Goal: Communication & Community: Answer question/provide support

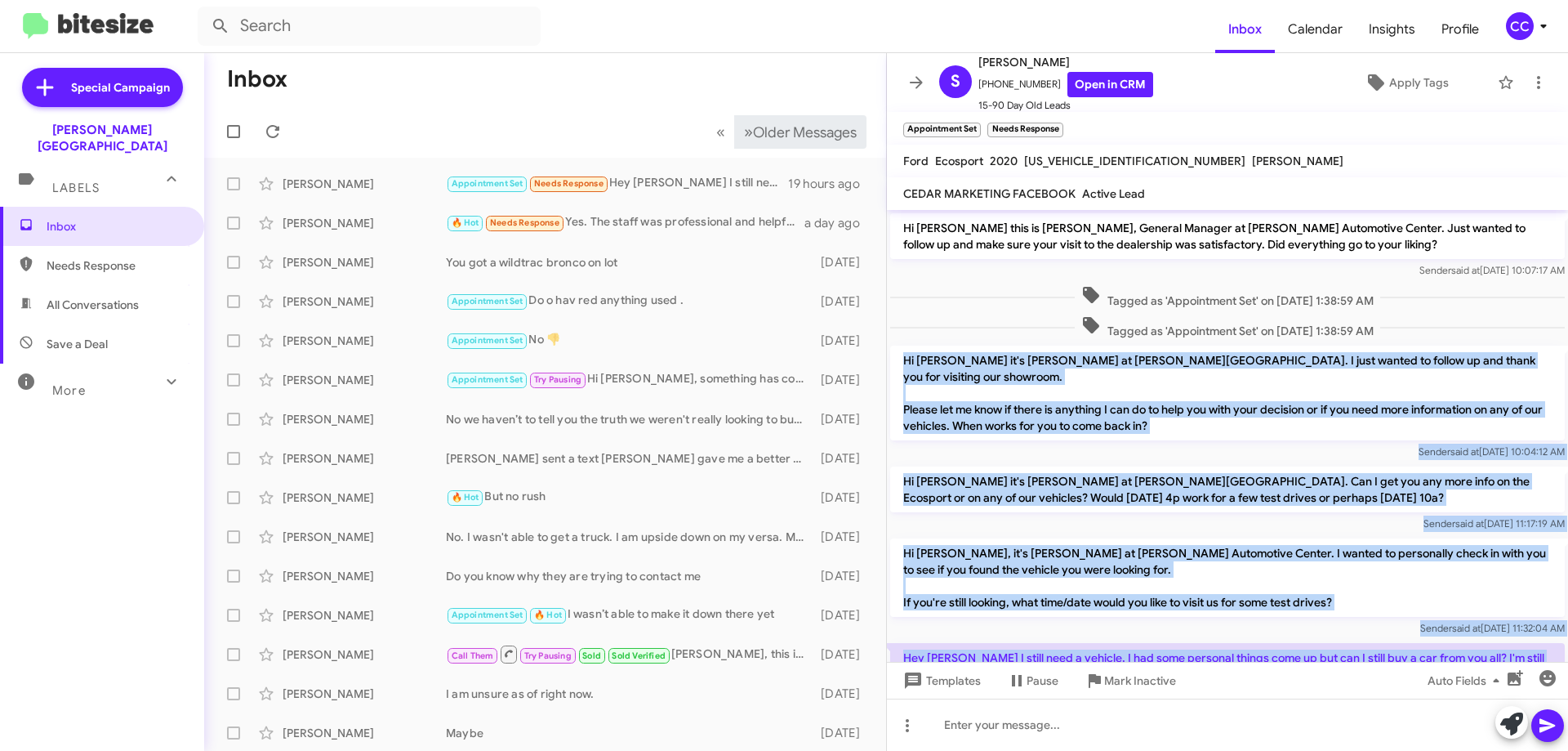
scroll to position [79, 0]
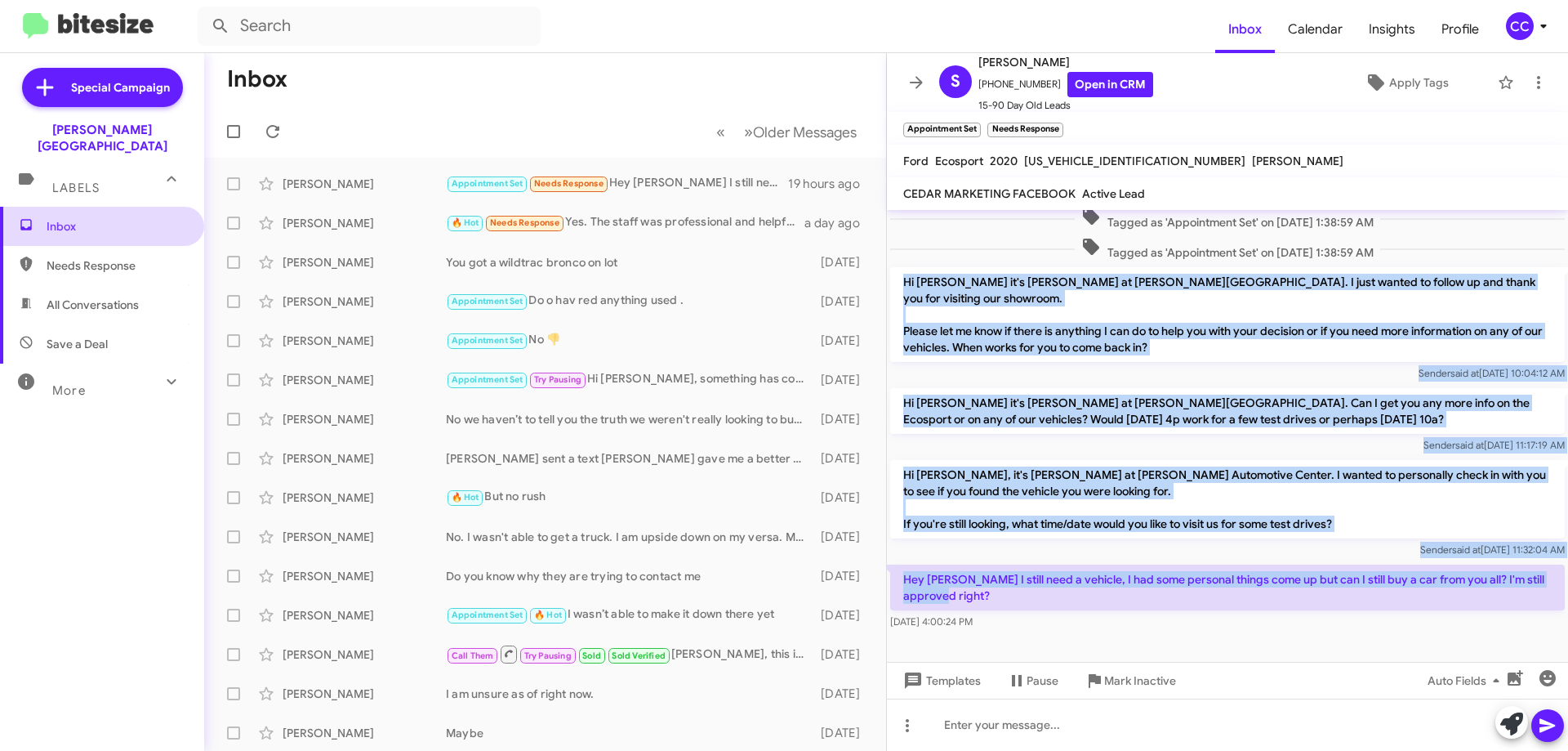
click at [67, 218] on span "Inbox" at bounding box center [116, 226] width 139 height 16
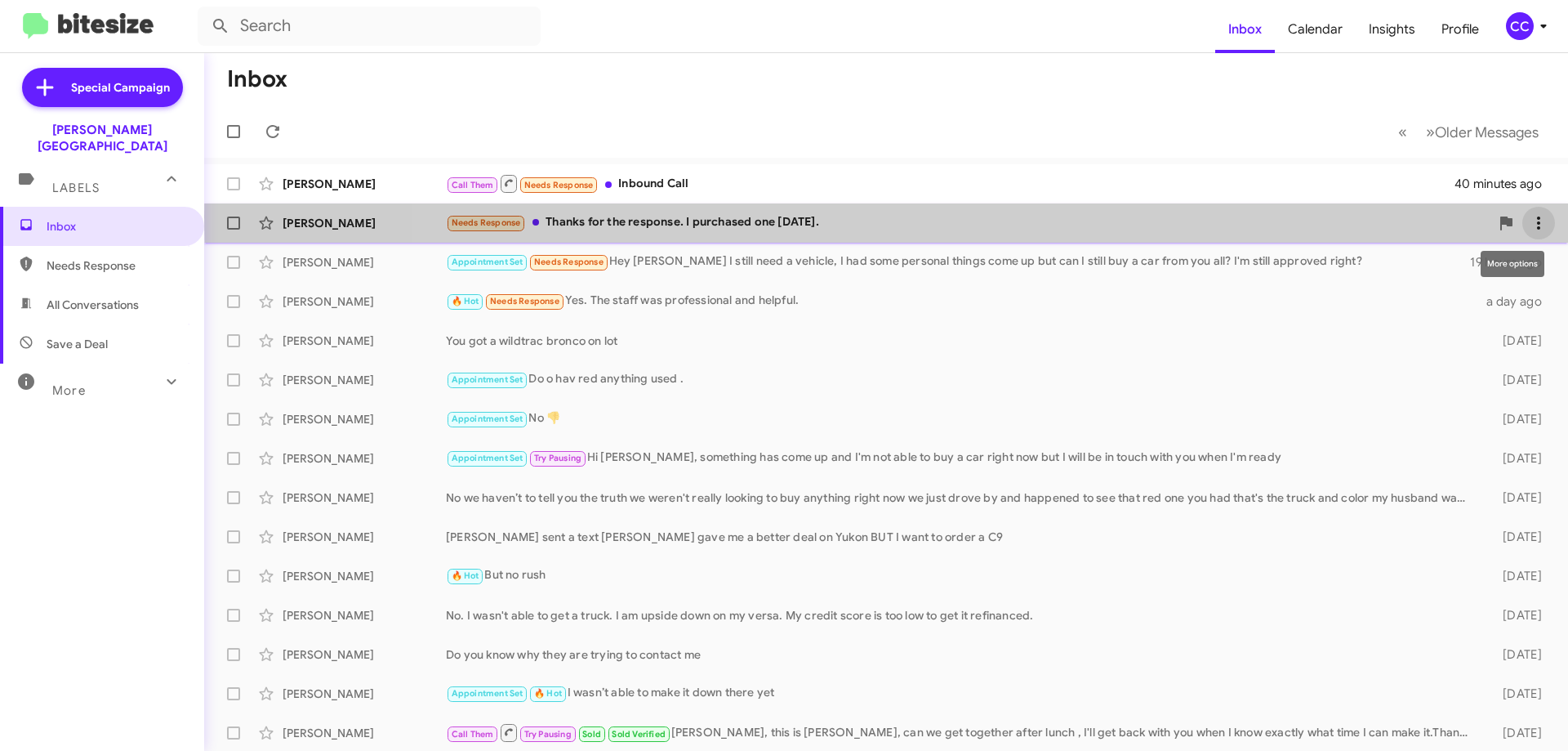
click at [1528, 216] on icon at bounding box center [1538, 223] width 20 height 20
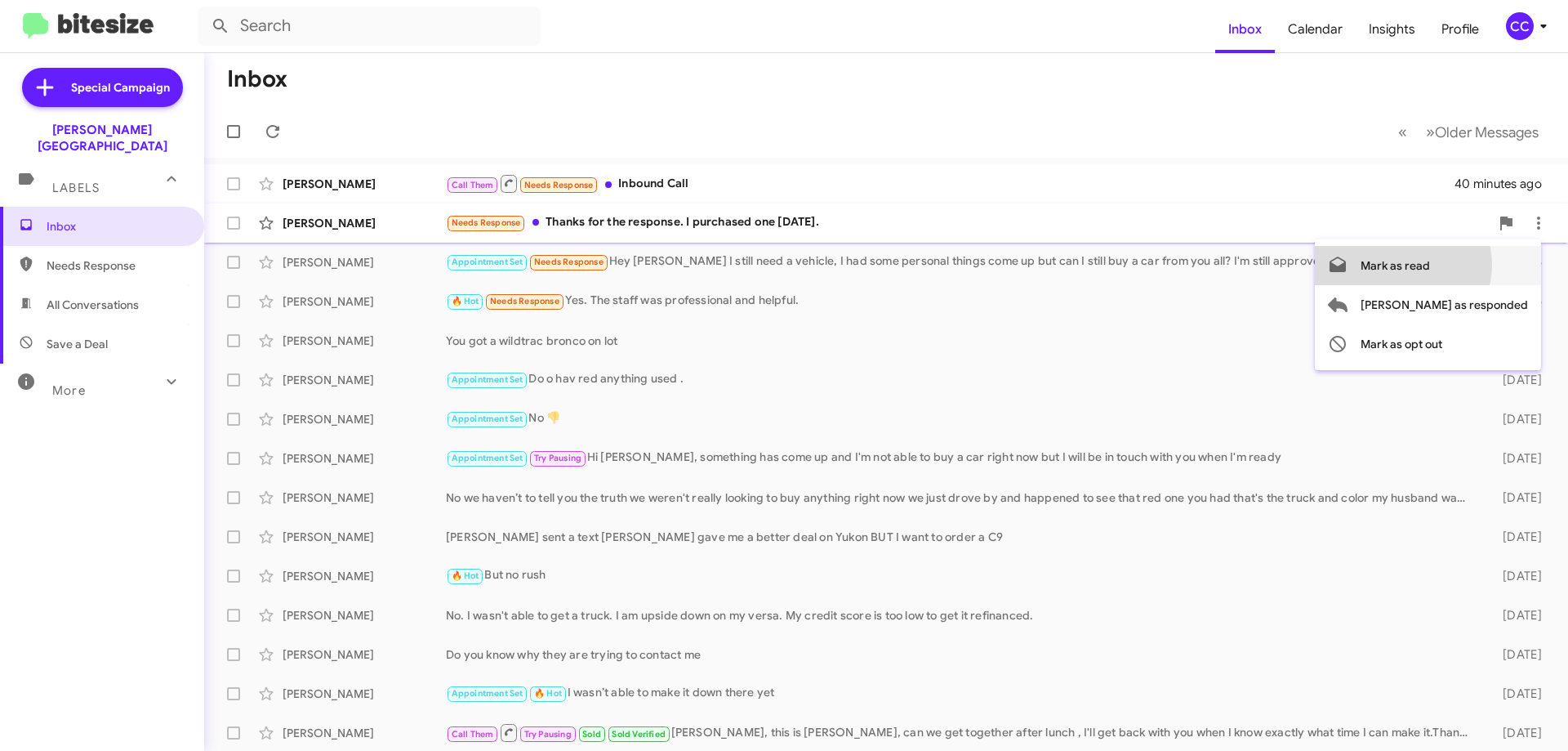
click at [1430, 264] on span "Mark as read" at bounding box center [1395, 264] width 69 height 39
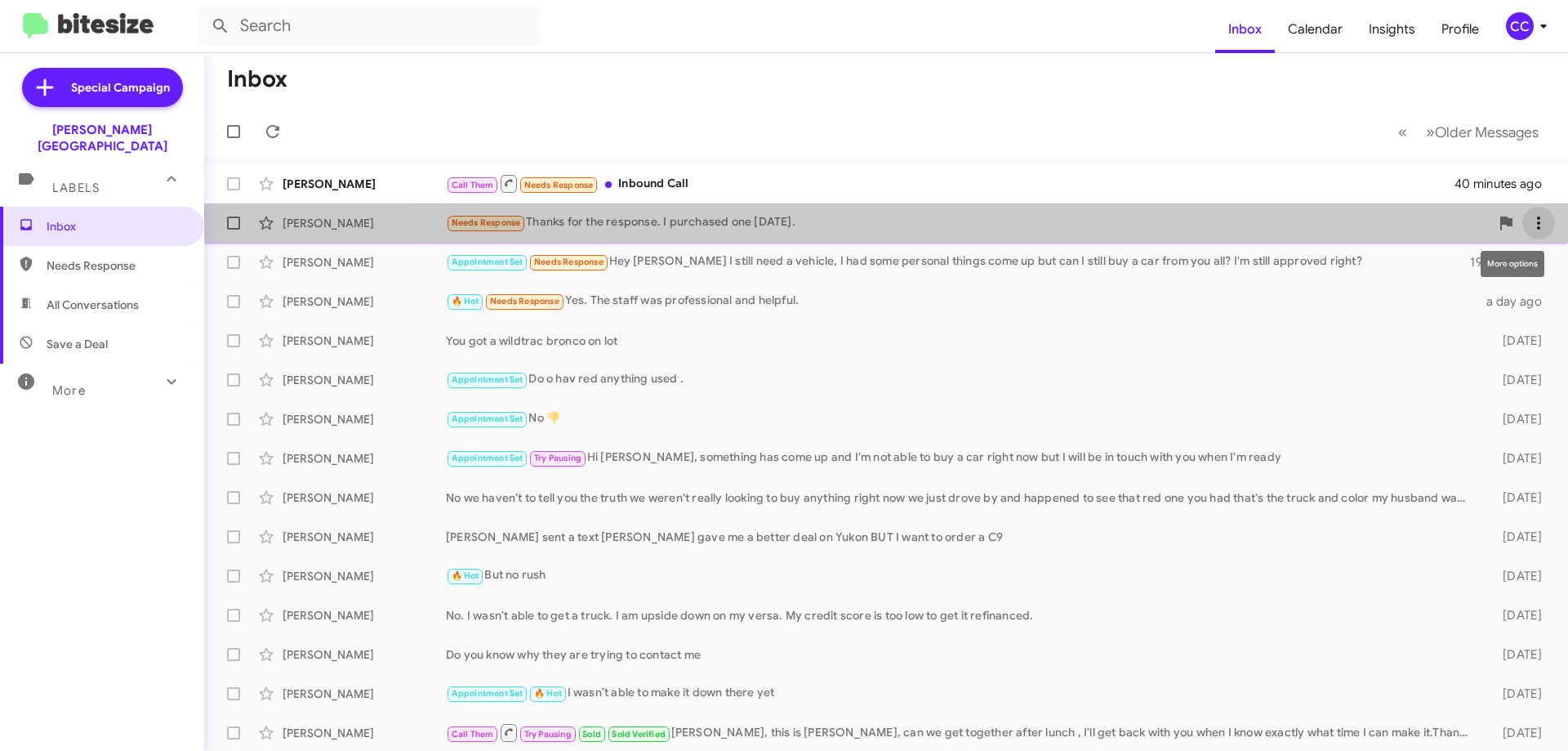
click at [1528, 216] on icon at bounding box center [1538, 223] width 20 height 20
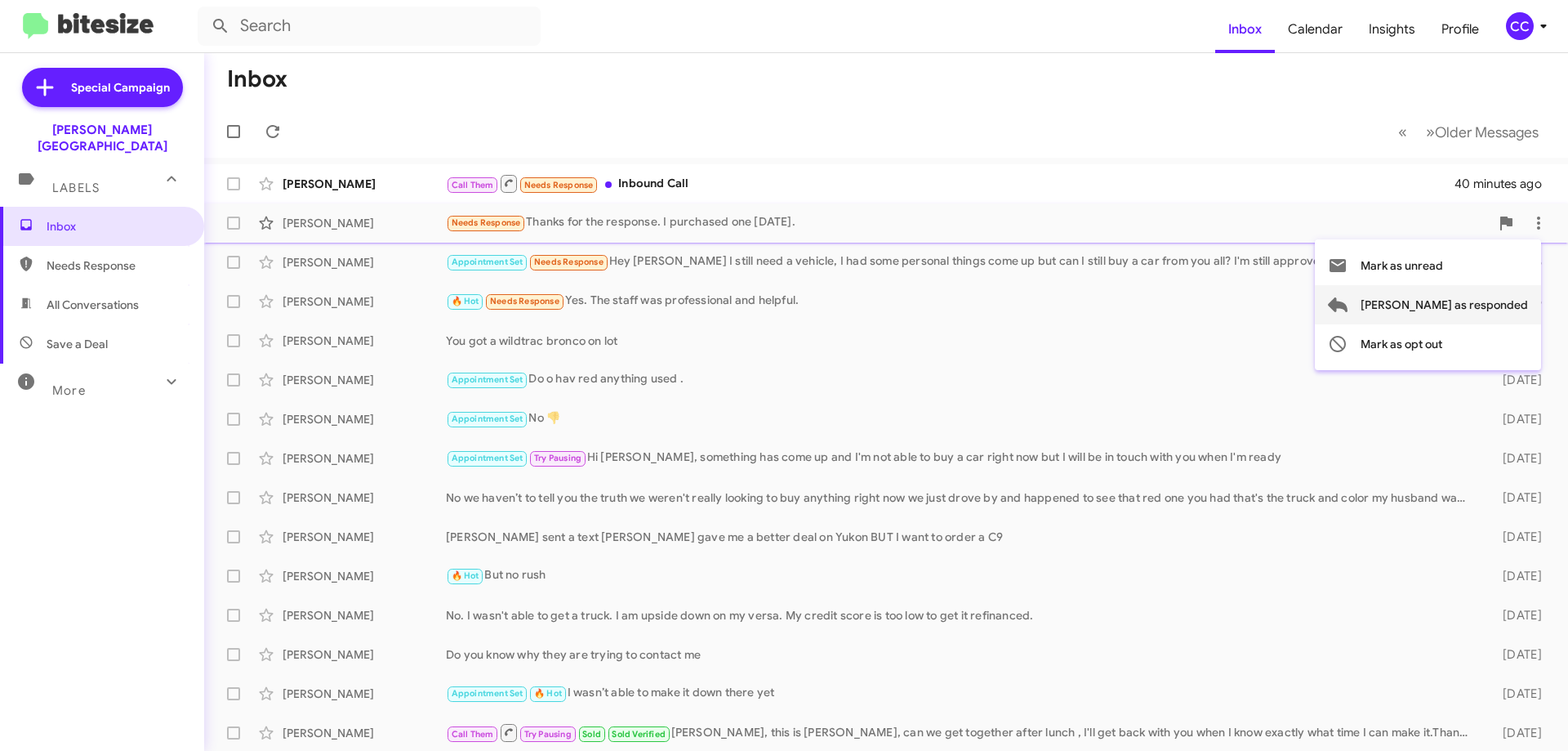
click at [1495, 302] on span "[PERSON_NAME] as responded" at bounding box center [1444, 304] width 168 height 39
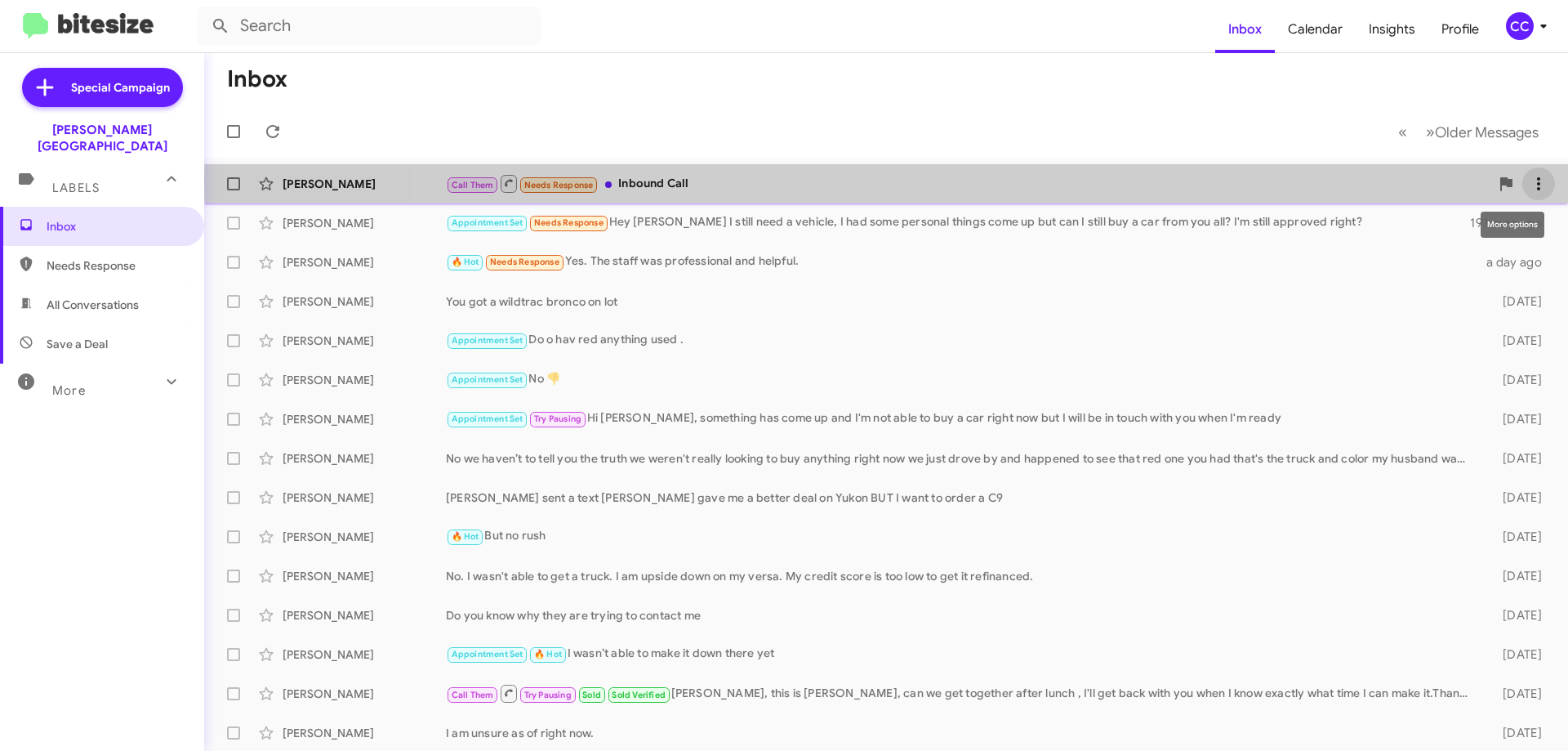
click at [1537, 182] on icon at bounding box center [1539, 183] width 3 height 13
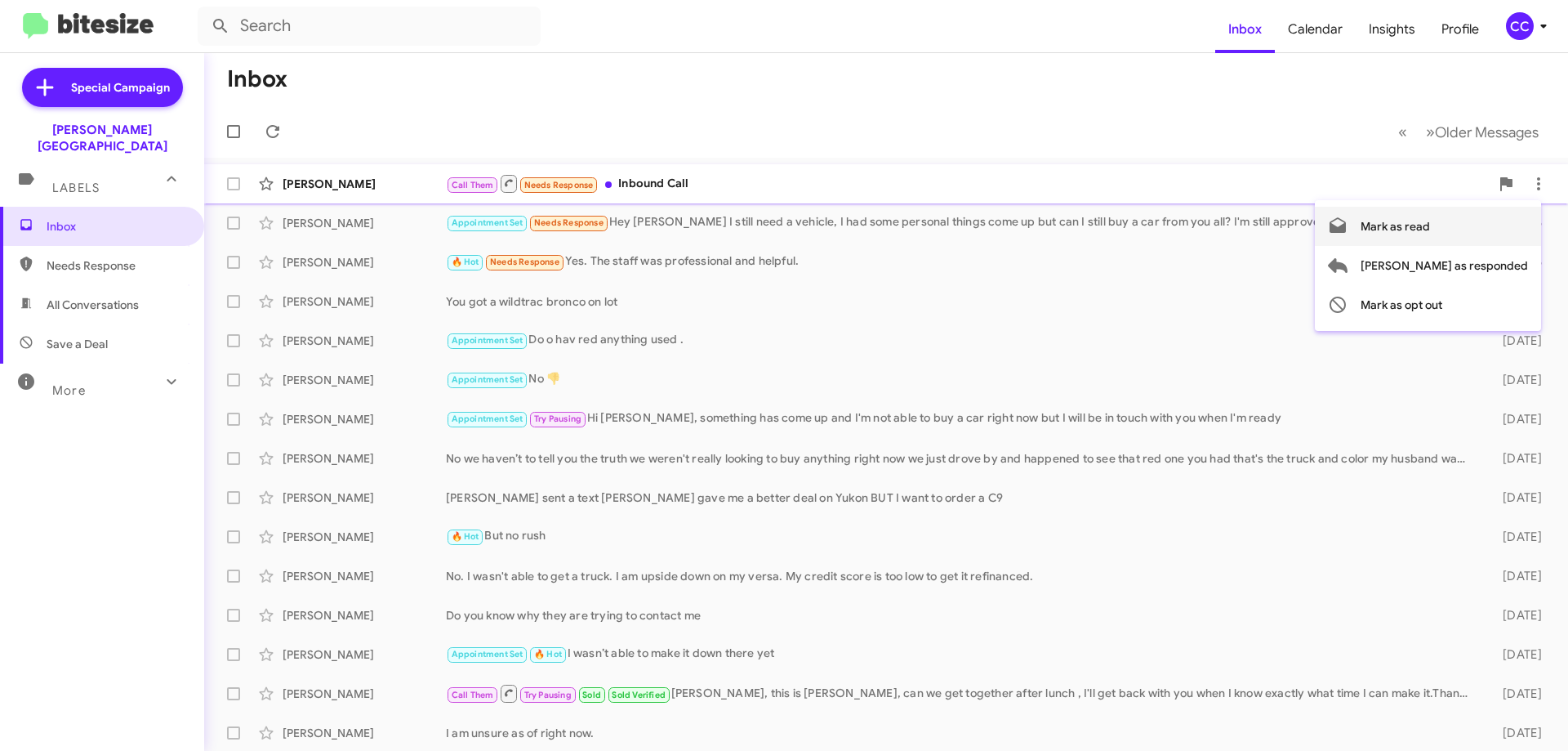
click at [1430, 228] on span "Mark as read" at bounding box center [1395, 226] width 69 height 39
click at [66, 258] on span "Needs Response" at bounding box center [116, 265] width 139 height 16
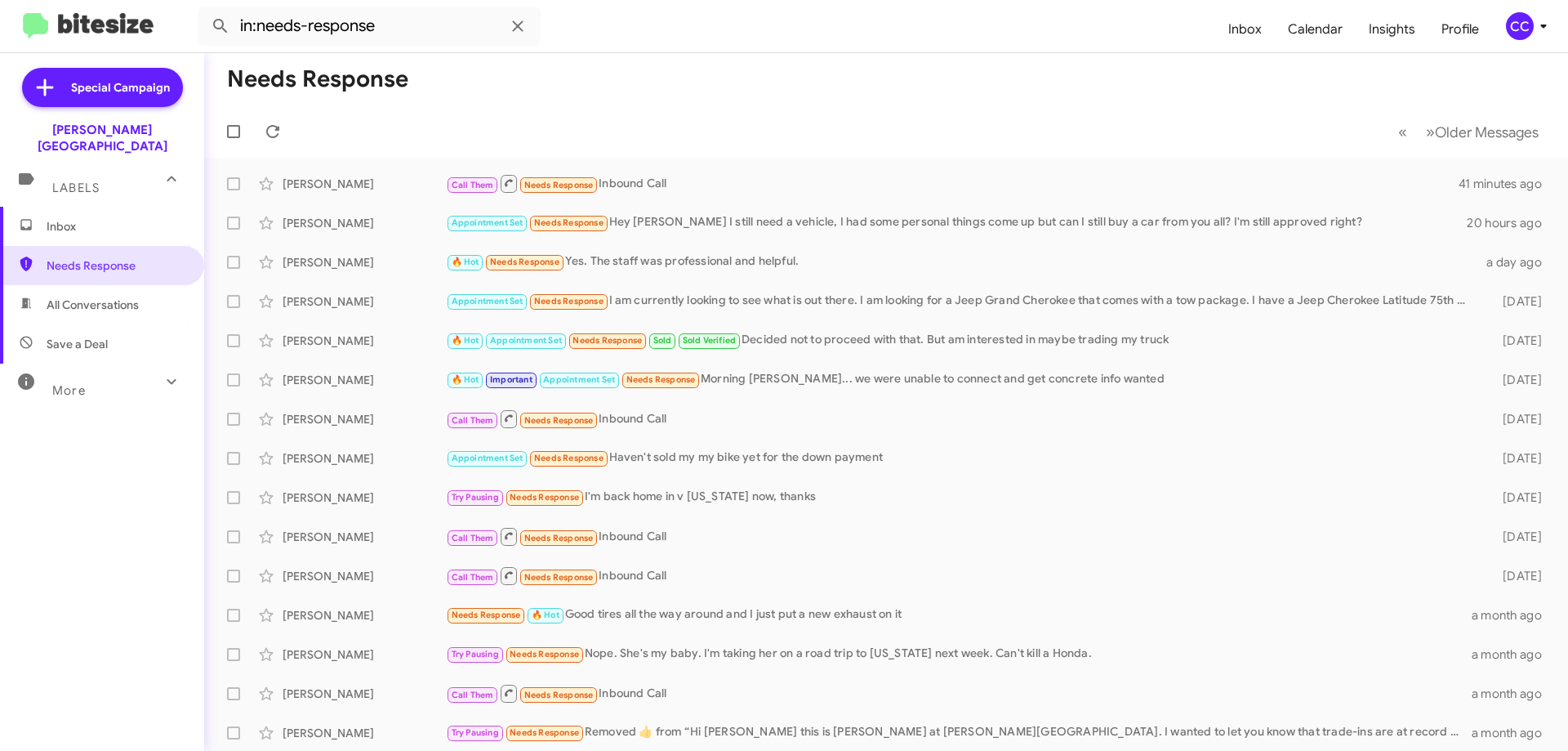
click at [102, 296] on span "All Conversations" at bounding box center [92, 304] width 92 height 16
type input "in:all-conversations"
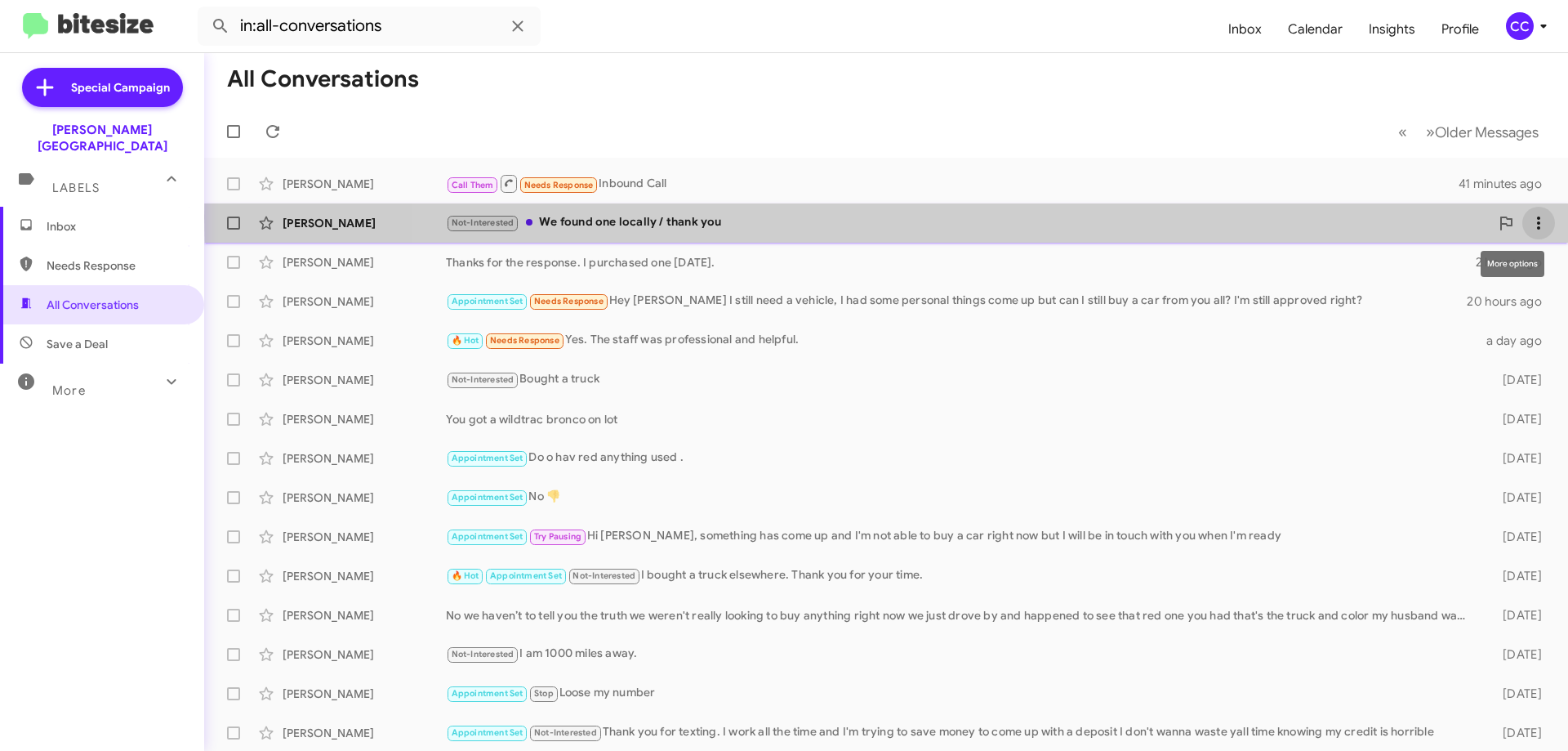
click at [1529, 217] on icon at bounding box center [1538, 223] width 20 height 20
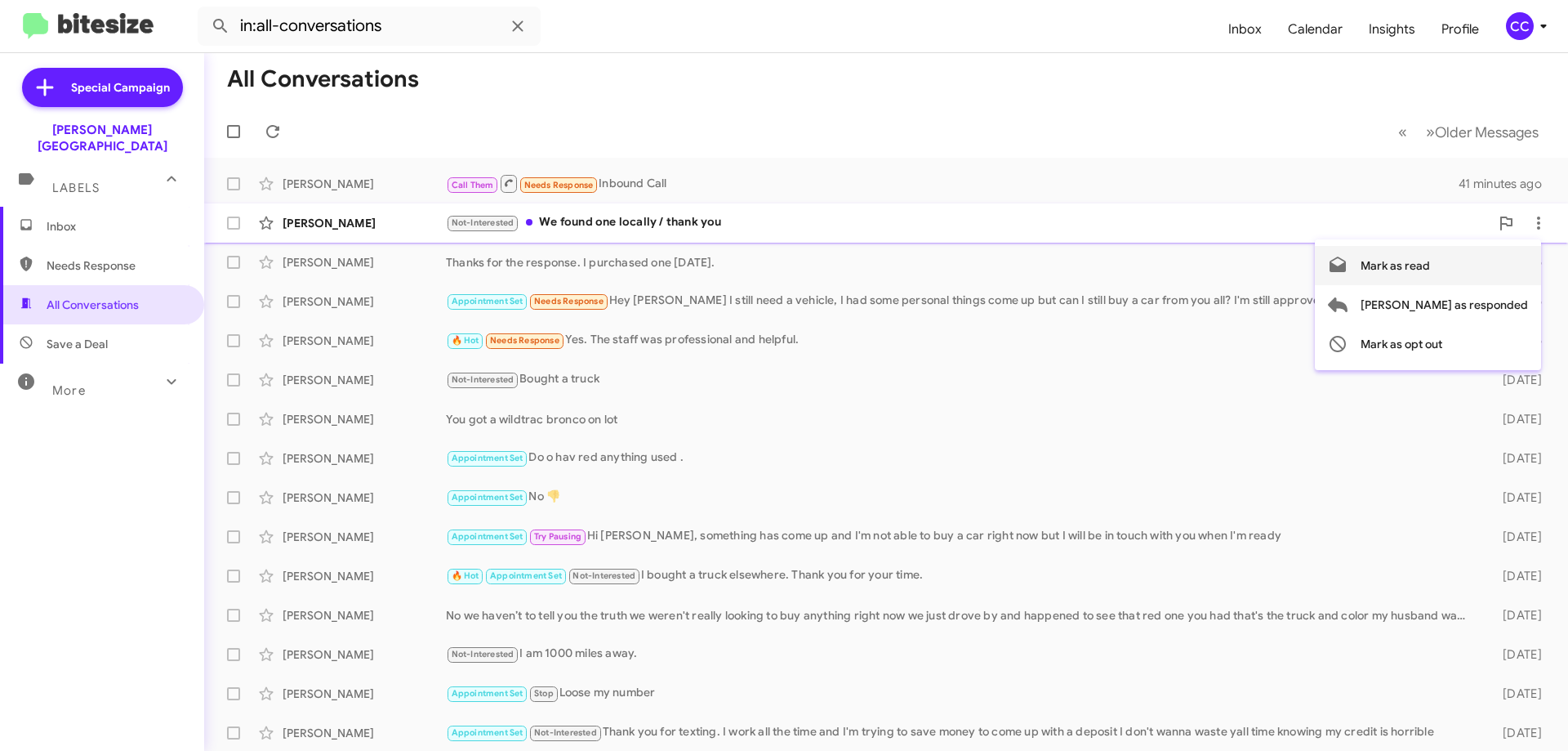
click at [1430, 266] on span "Mark as read" at bounding box center [1395, 264] width 69 height 39
click at [52, 218] on span "Inbox" at bounding box center [116, 226] width 139 height 16
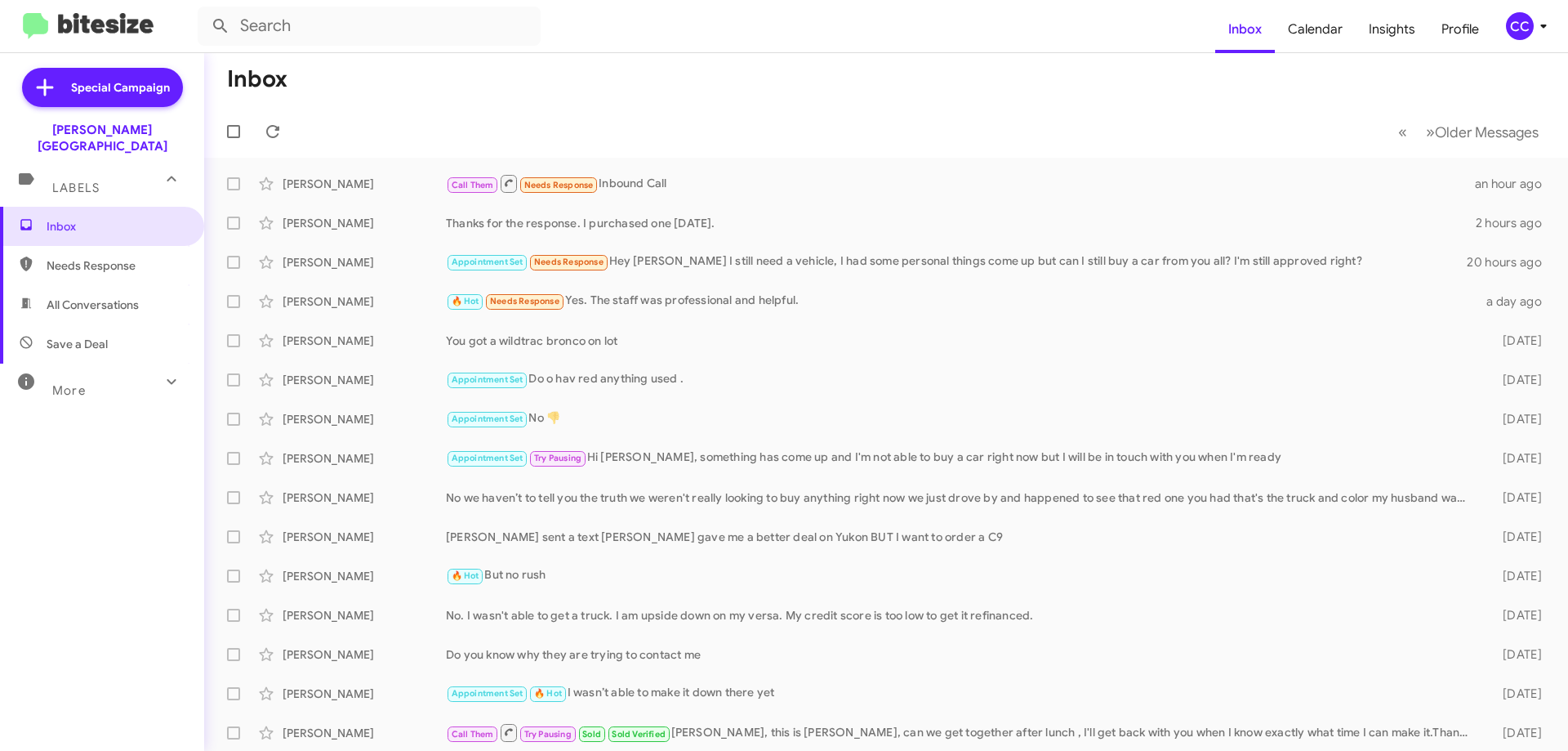
click at [99, 258] on span "Needs Response" at bounding box center [116, 265] width 139 height 16
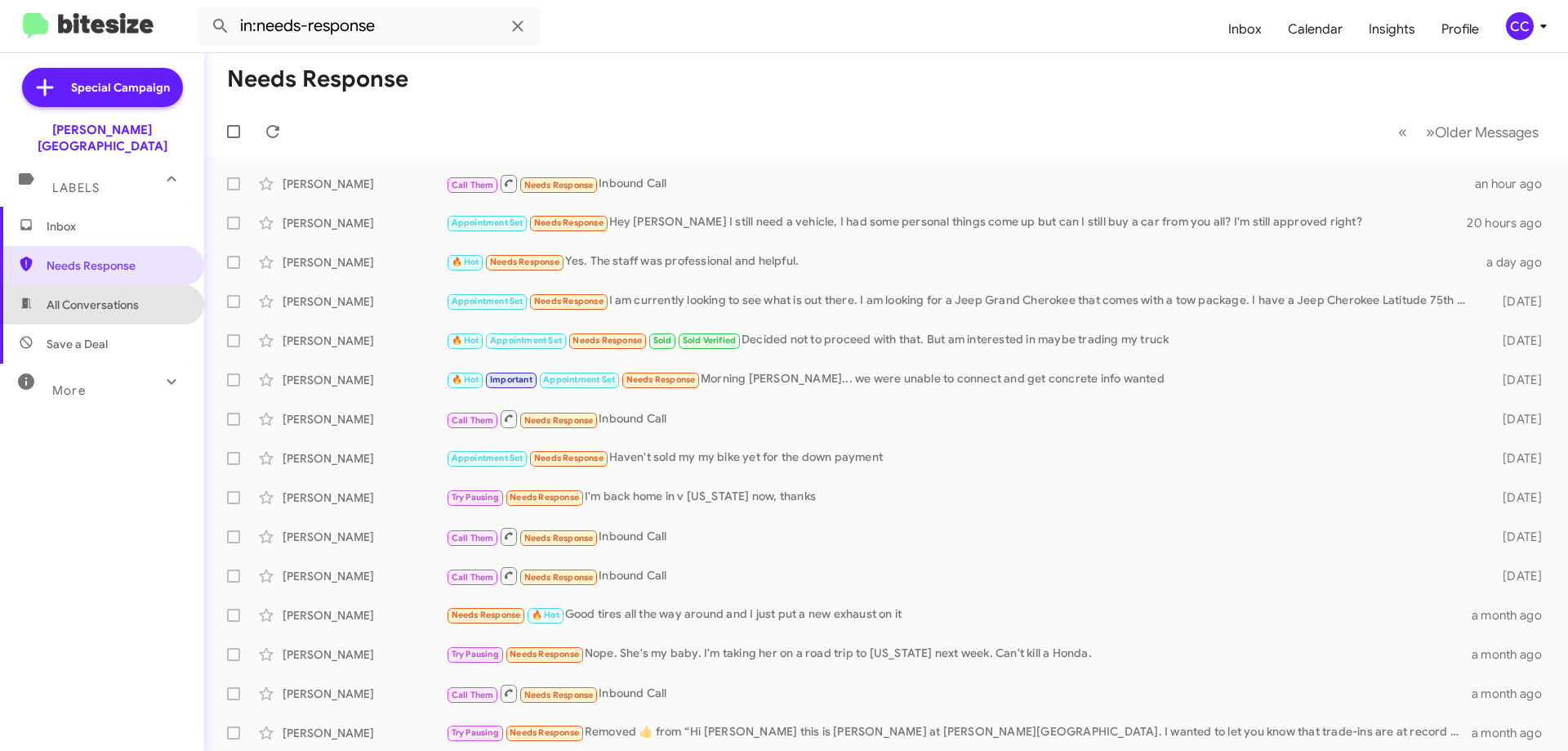
click at [105, 298] on span "All Conversations" at bounding box center [102, 304] width 204 height 39
type input "in:all-conversations"
